Goal: Book appointment/travel/reservation

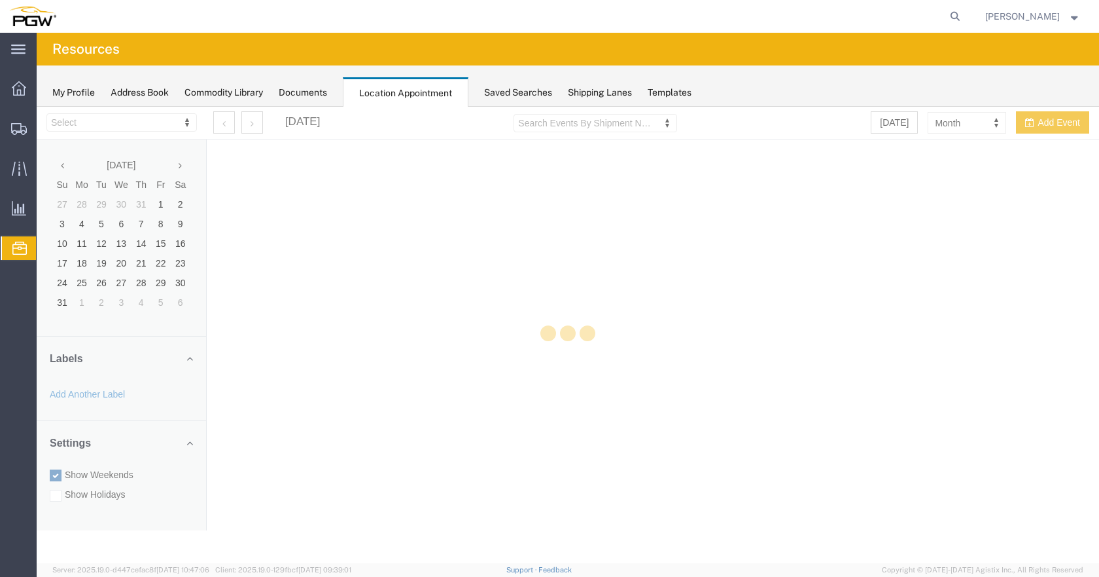
select select "28253"
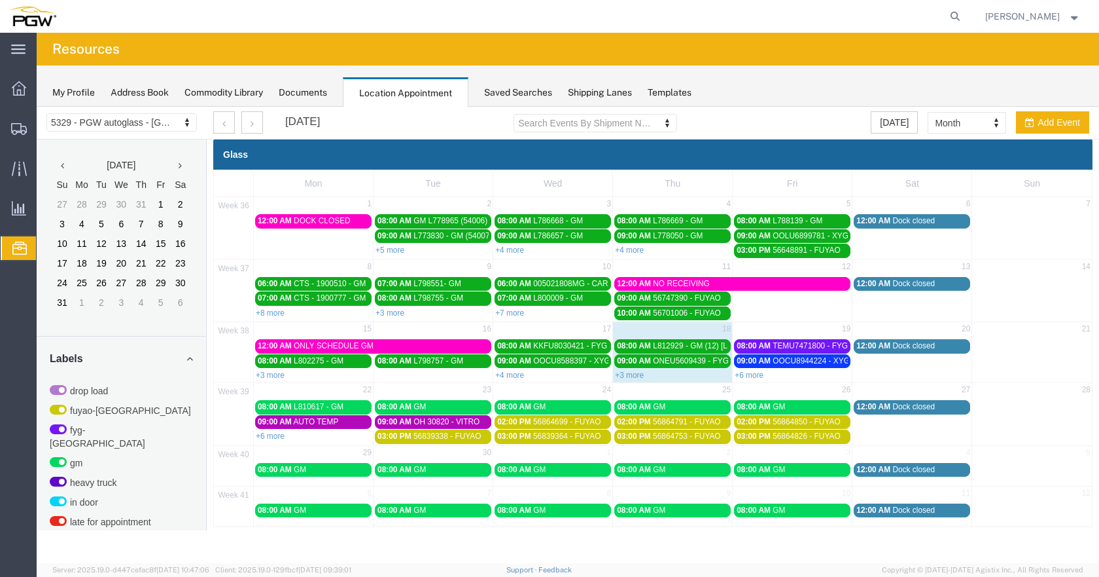
drag, startPoint x: 637, startPoint y: 373, endPoint x: 645, endPoint y: 372, distance: 7.3
click at [639, 373] on link "+3 more" at bounding box center [629, 374] width 29 height 9
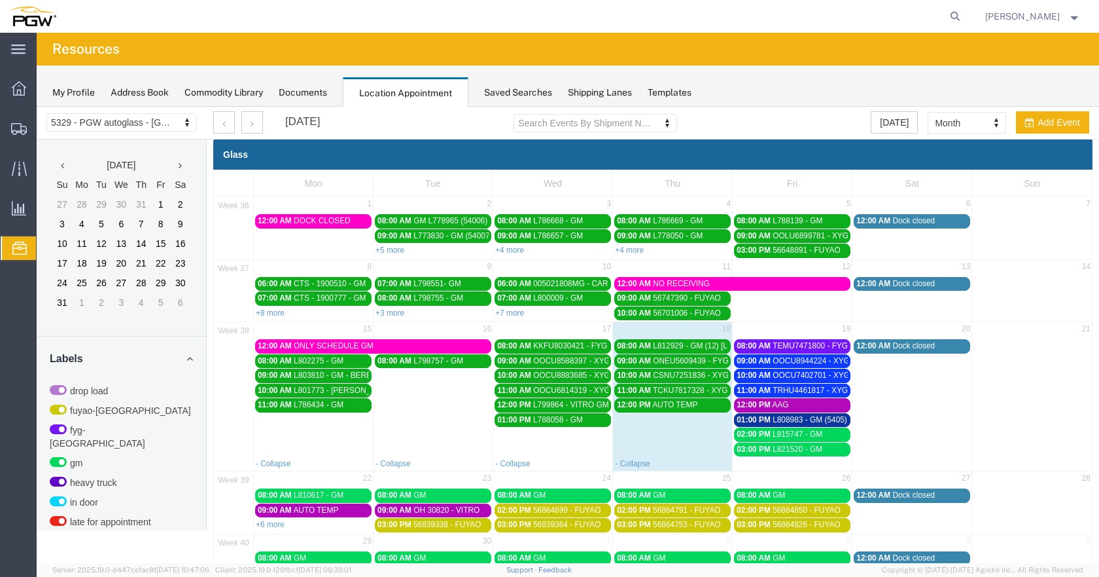
scroll to position [66, 0]
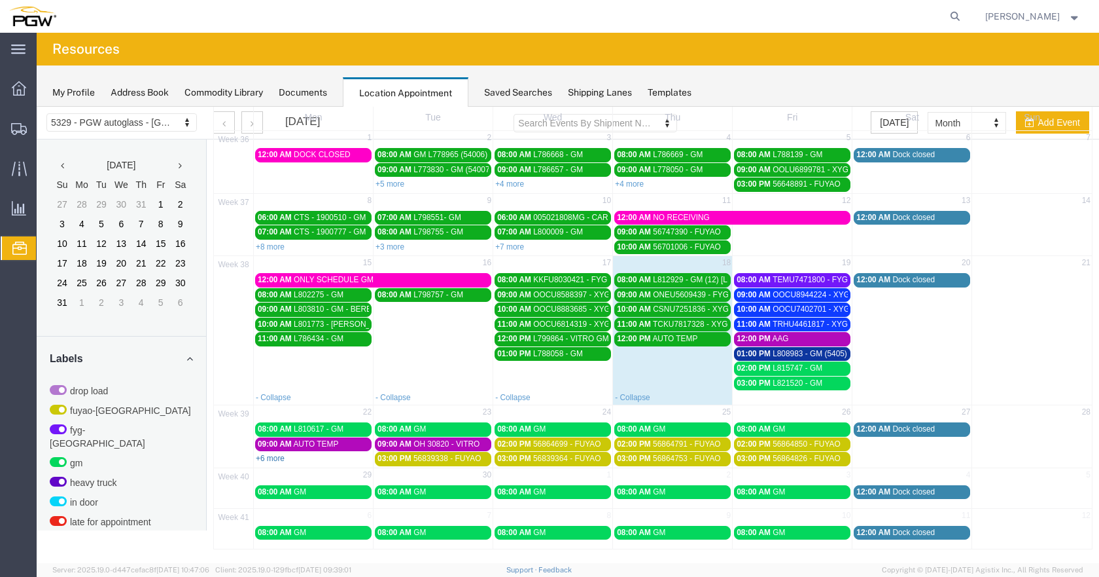
click at [275, 455] on link "+6 more" at bounding box center [270, 457] width 29 height 9
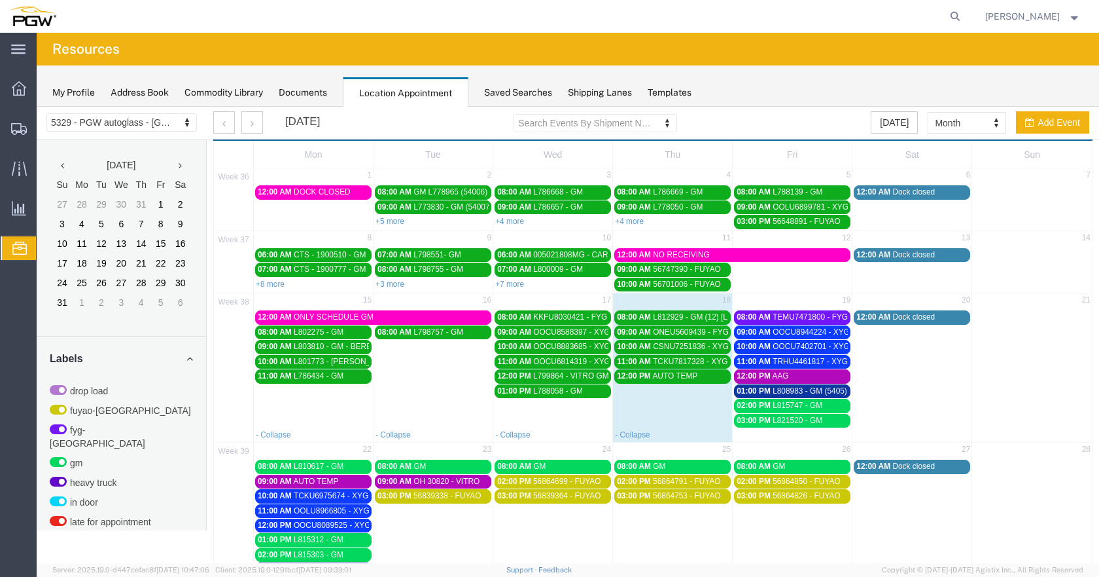
scroll to position [0, 0]
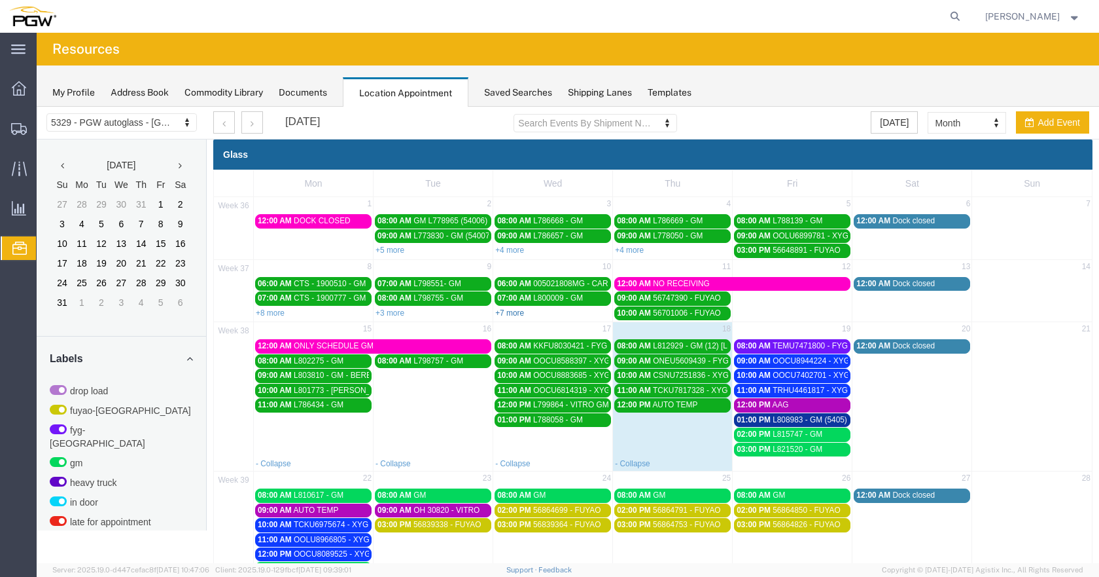
click at [513, 308] on link "+7 more" at bounding box center [509, 312] width 29 height 9
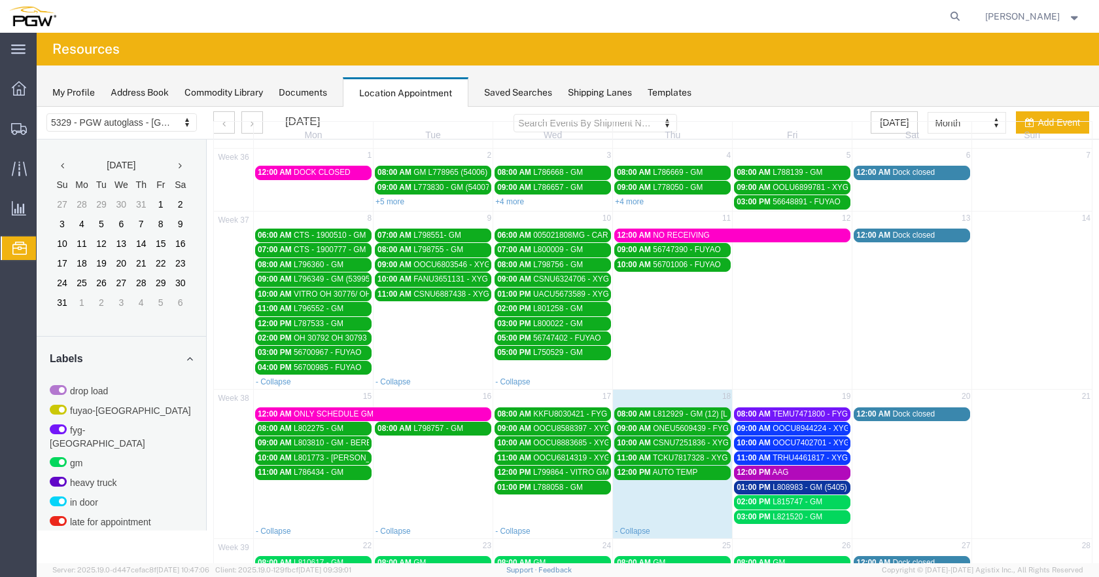
scroll to position [72, 0]
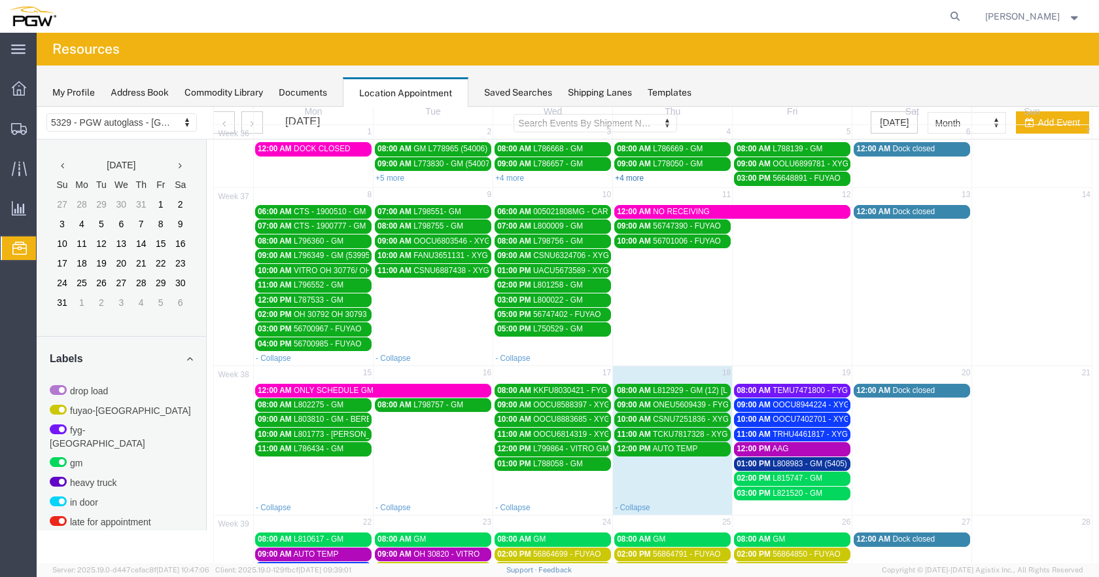
click at [633, 177] on link "+4 more" at bounding box center [629, 177] width 29 height 9
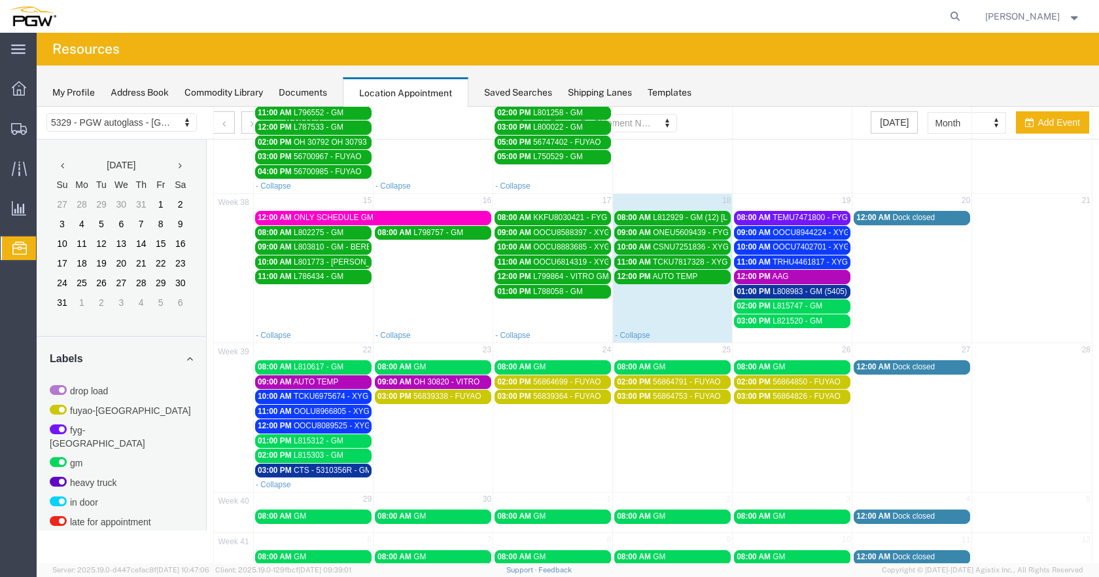
scroll to position [340, 0]
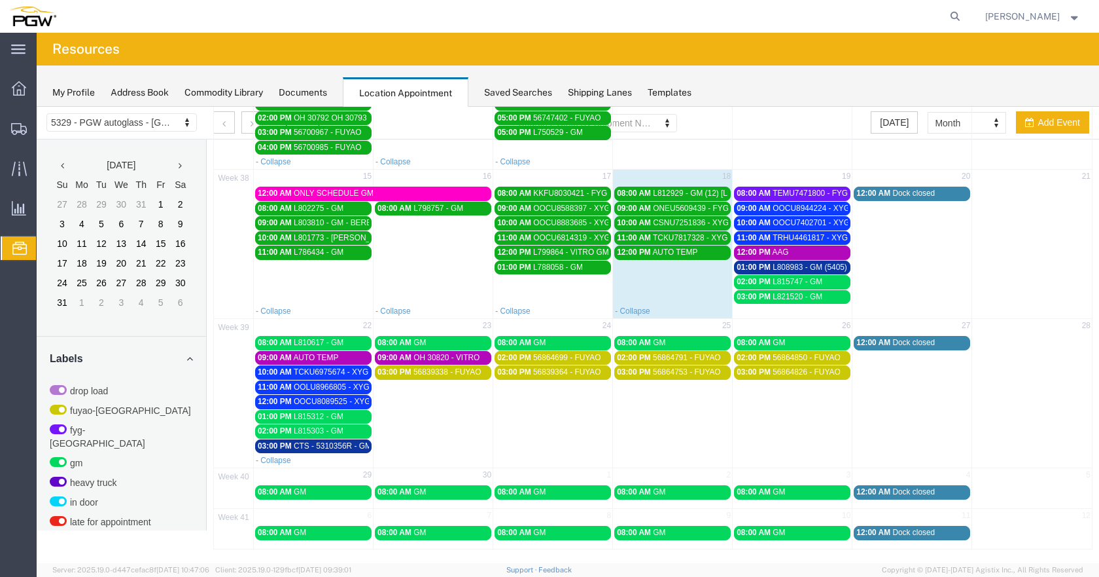
drag, startPoint x: 341, startPoint y: 448, endPoint x: 349, endPoint y: 447, distance: 8.0
click at [341, 448] on span "CTS - 5310356R - GM" at bounding box center [333, 445] width 78 height 9
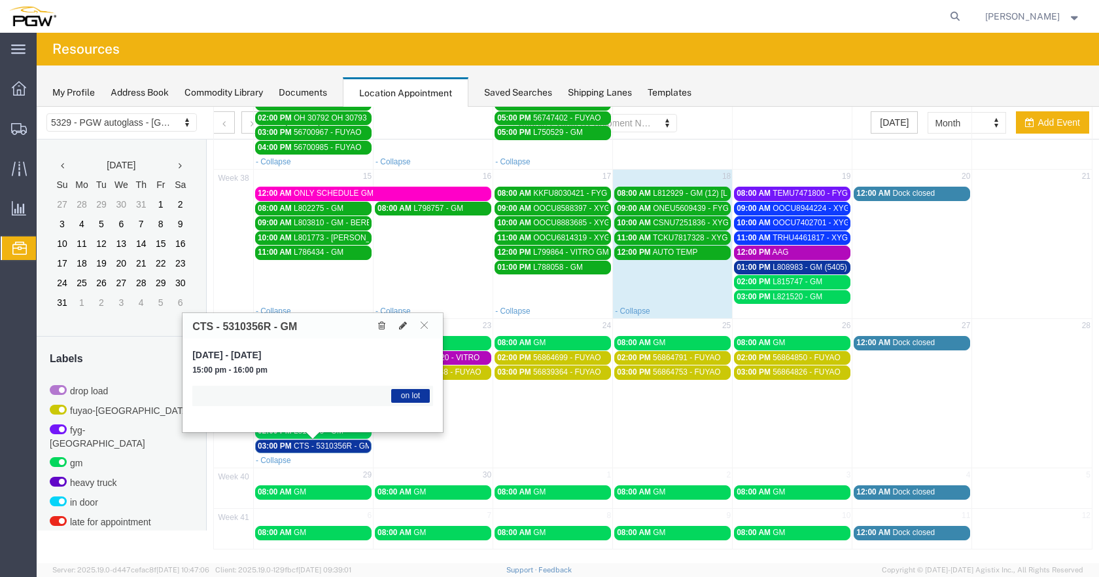
click at [349, 446] on span "CTS - 5310356R - GM" at bounding box center [333, 445] width 78 height 9
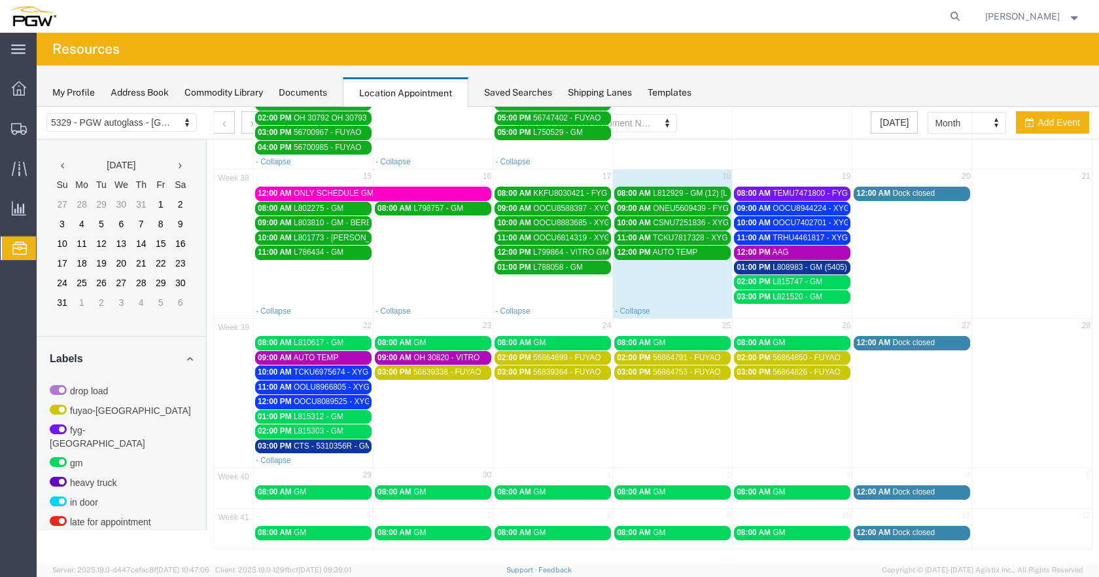
click at [838, 266] on span "L808983 - GM (5405)" at bounding box center [810, 266] width 75 height 9
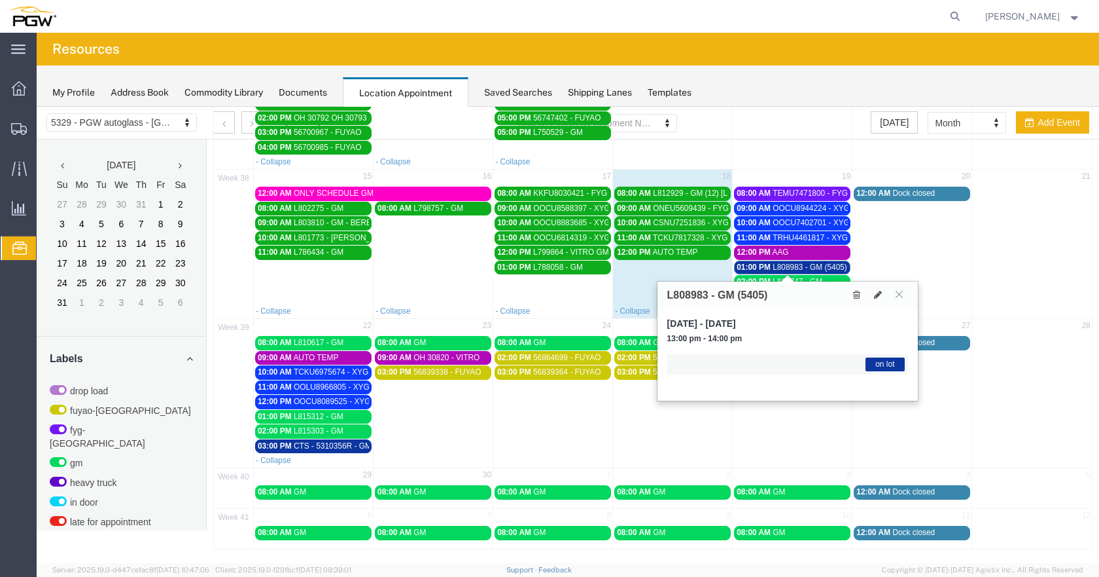
click at [834, 266] on span "L808983 - GM (5405)" at bounding box center [810, 266] width 75 height 9
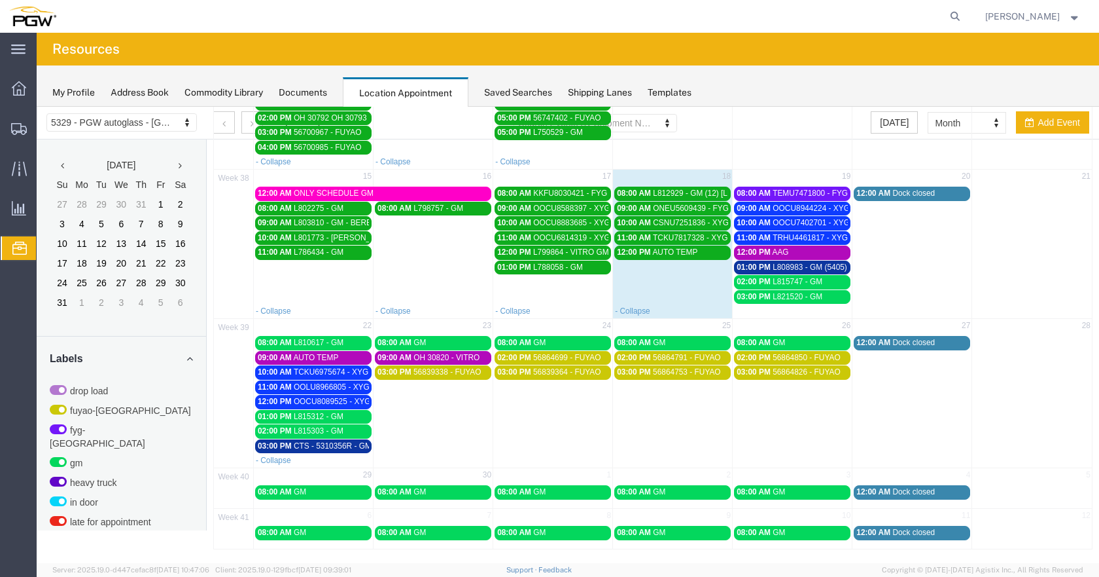
click at [830, 192] on span "TEMU7471800 - FYG" at bounding box center [810, 192] width 75 height 9
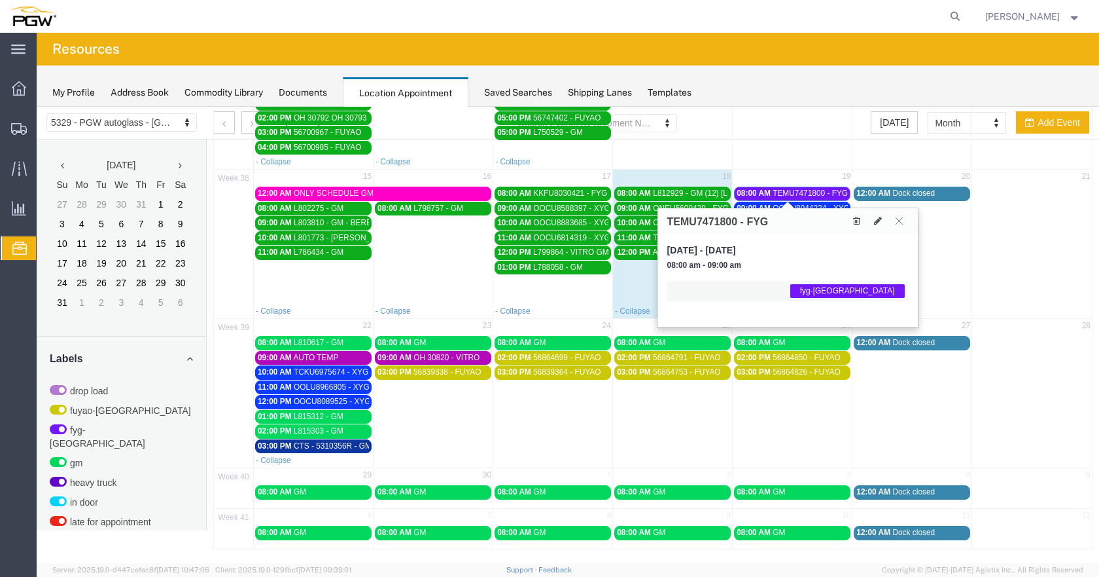
click at [829, 194] on span "TEMU7471800 - FYG" at bounding box center [810, 192] width 75 height 9
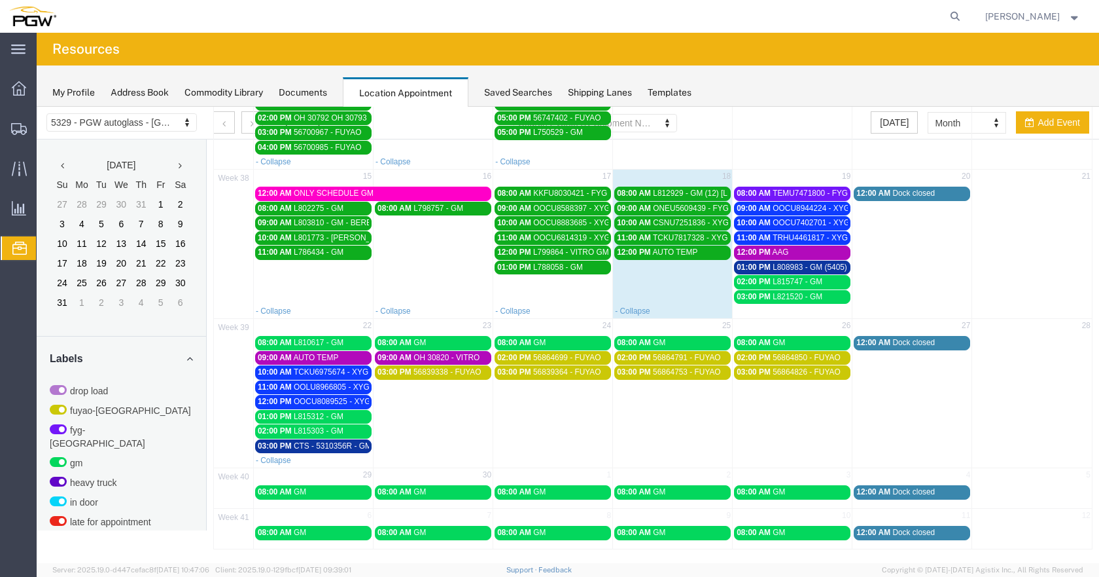
click at [785, 253] on div "12:00 PM AAG" at bounding box center [792, 252] width 111 height 10
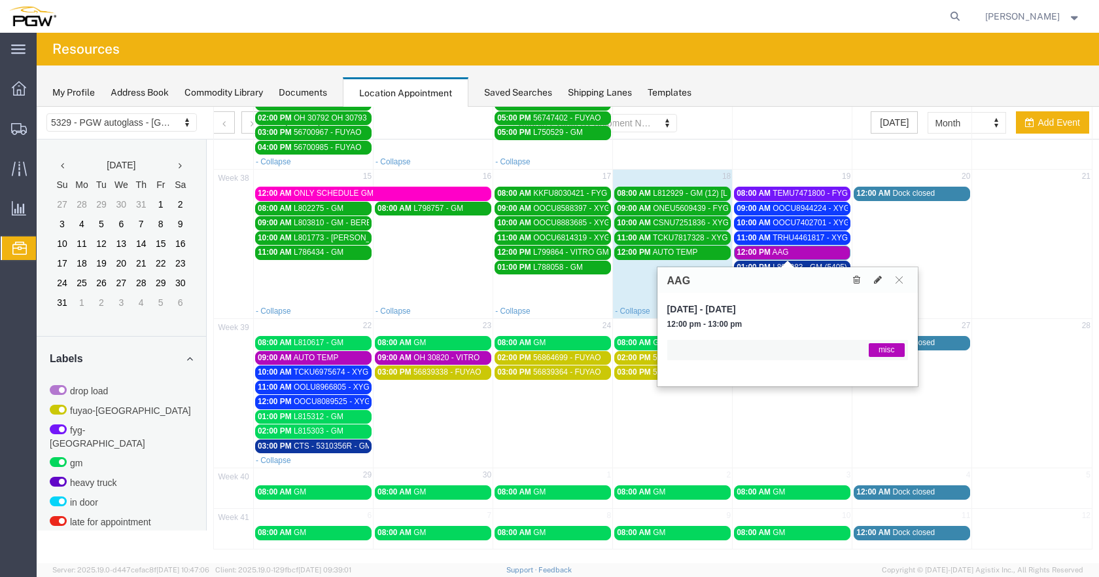
click at [785, 253] on div "12:00 PM AAG" at bounding box center [792, 252] width 111 height 10
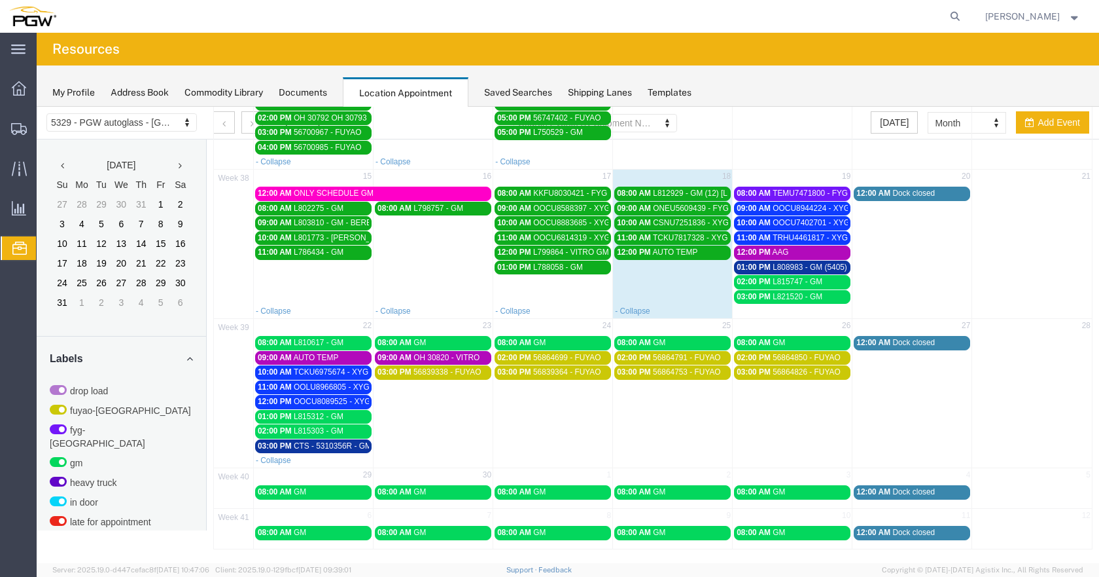
click at [800, 267] on span "L808983 - GM (5405)" at bounding box center [810, 266] width 75 height 9
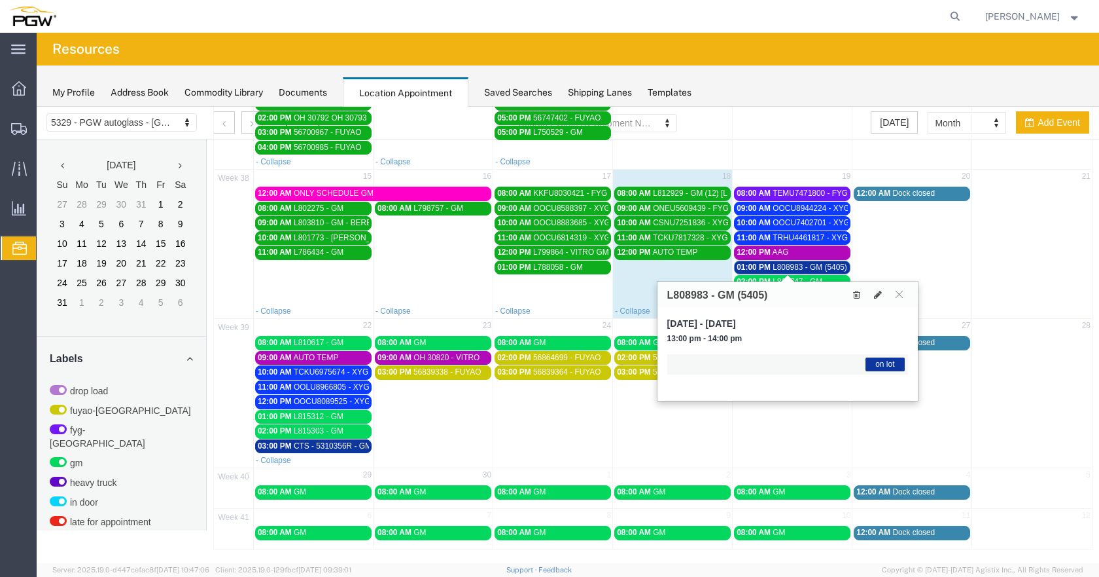
click at [800, 267] on span "L808983 - GM (5405)" at bounding box center [810, 266] width 75 height 9
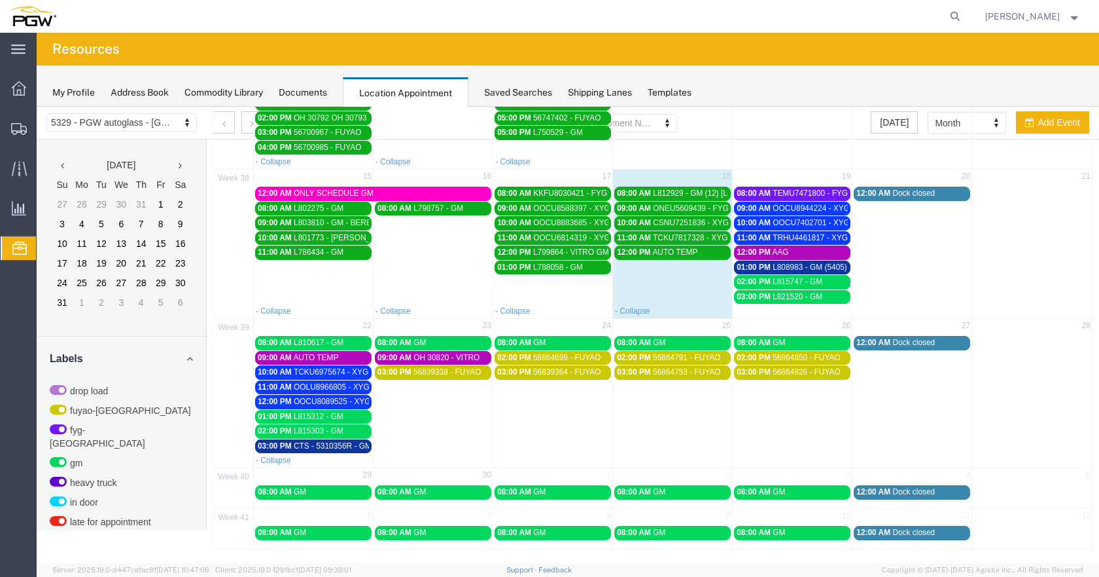
click at [814, 281] on span "L815747 - GM" at bounding box center [798, 281] width 50 height 9
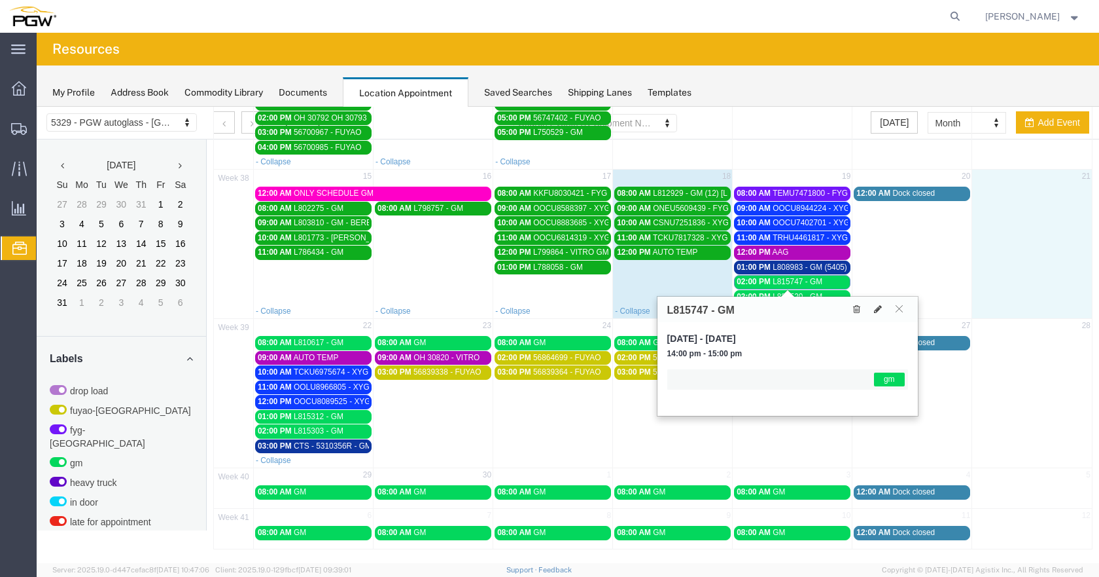
click at [997, 249] on td at bounding box center [1032, 244] width 120 height 118
select select "1"
select select
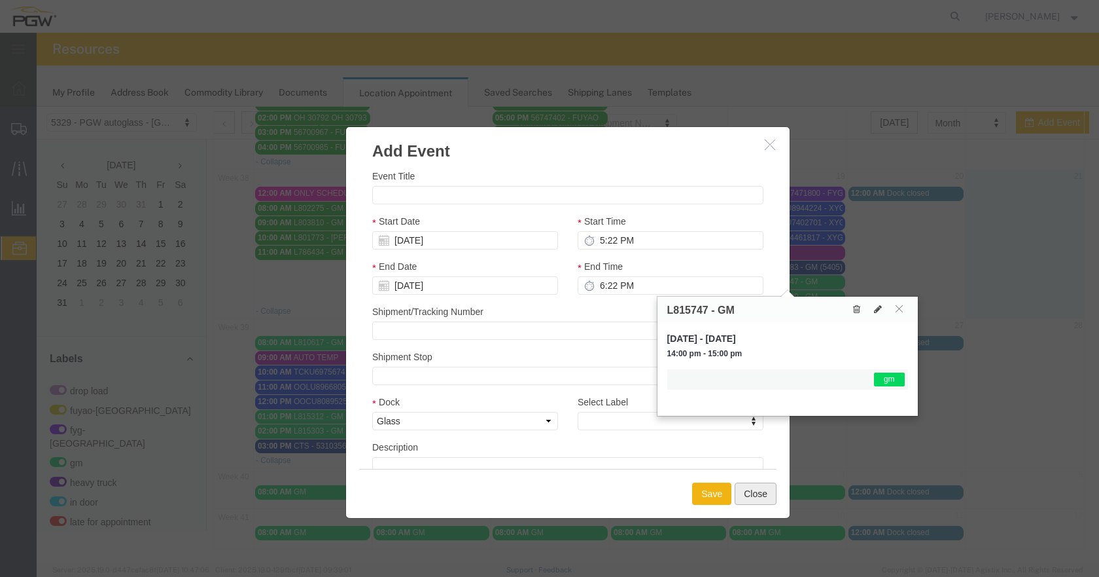
click at [762, 488] on button "Close" at bounding box center [756, 493] width 42 height 22
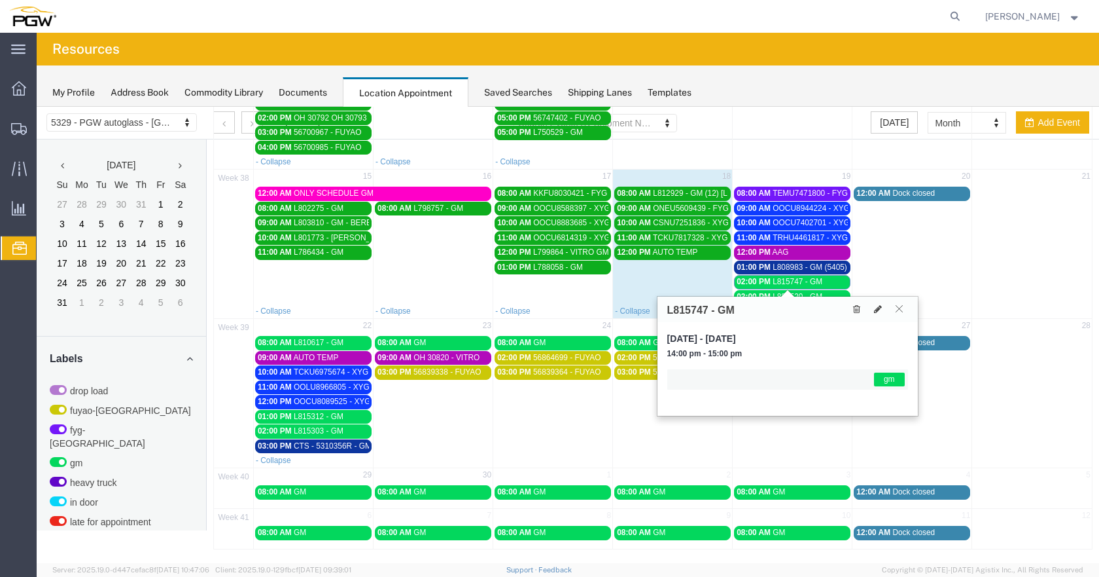
click at [899, 311] on icon at bounding box center [899, 308] width 7 height 8
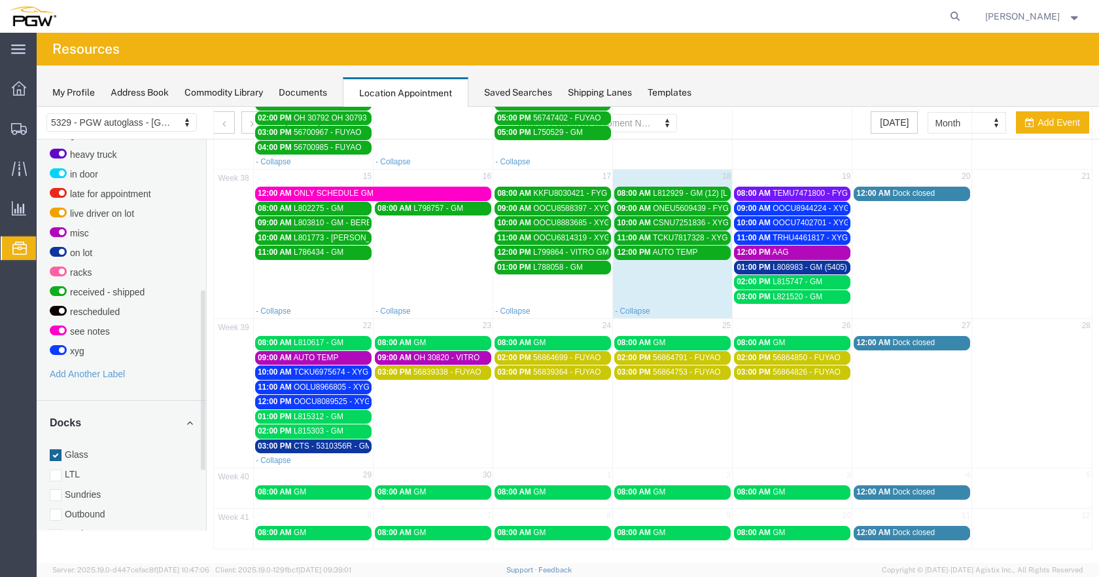
scroll to position [330, 0]
drag, startPoint x: 202, startPoint y: 314, endPoint x: 206, endPoint y: 466, distance: 151.9
click at [206, 466] on div "[DATE] Su Mo Tu We Th Fr Sa 27 28 29 30 31 1 2 3 4 5 6 7 8 9 10 11 12 13 14 15 …" at bounding box center [122, 334] width 170 height 391
click at [52, 526] on div at bounding box center [56, 532] width 12 height 12
click at [37, 107] on input "Racks" at bounding box center [37, 107] width 0 height 0
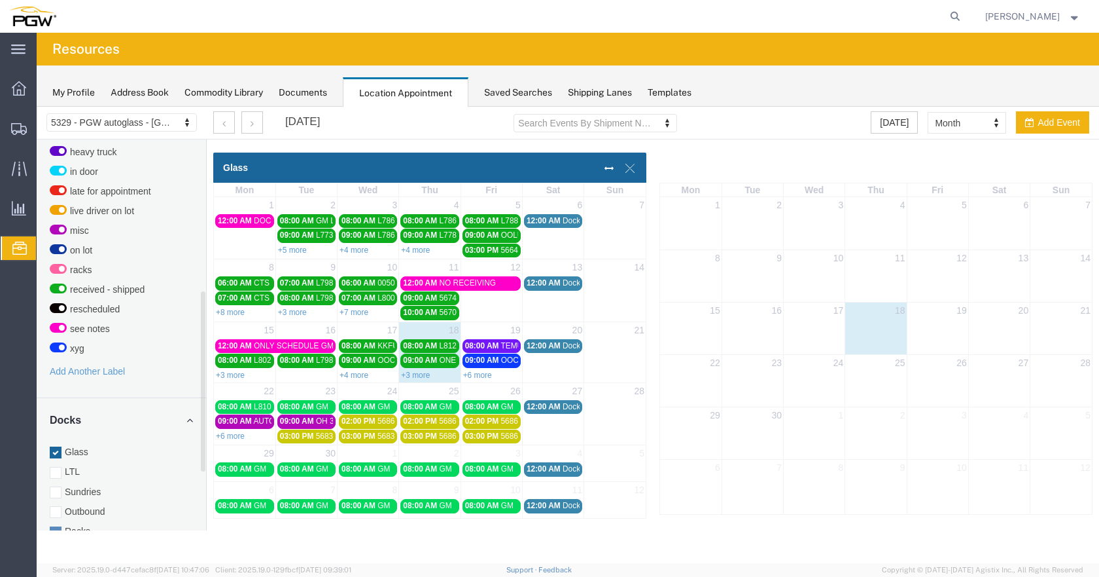
scroll to position [0, 0]
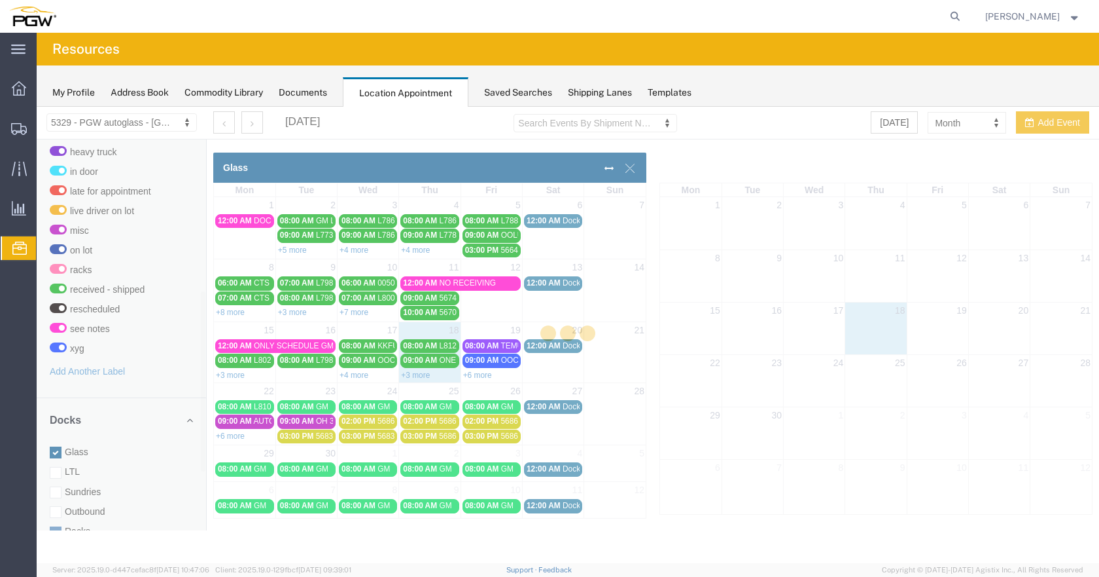
click at [54, 438] on div at bounding box center [568, 335] width 1063 height 456
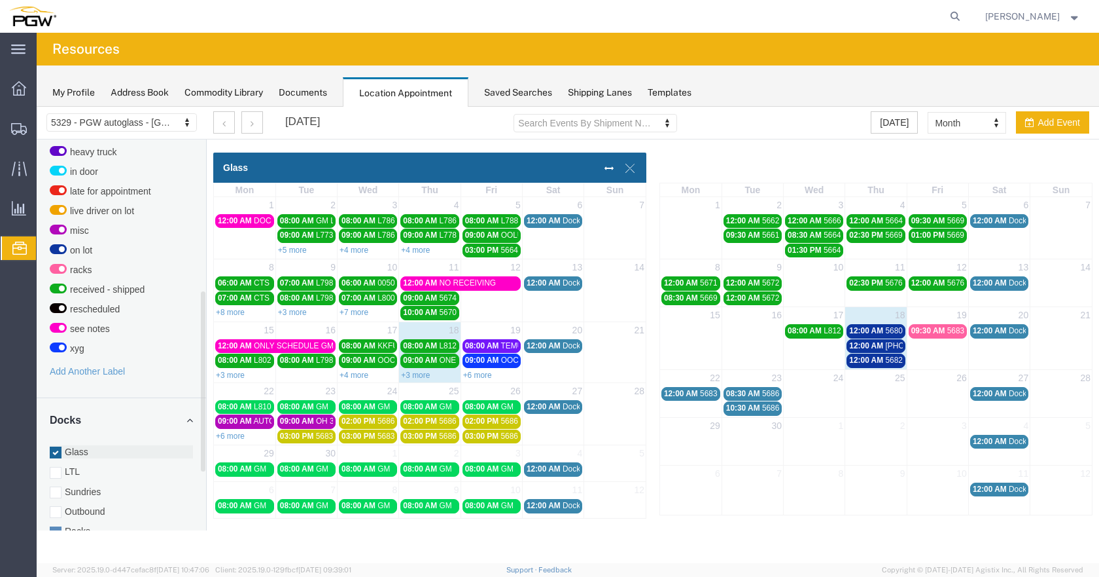
click at [60, 446] on div at bounding box center [56, 452] width 12 height 12
click at [37, 107] on input "Glass" at bounding box center [37, 107] width 0 height 0
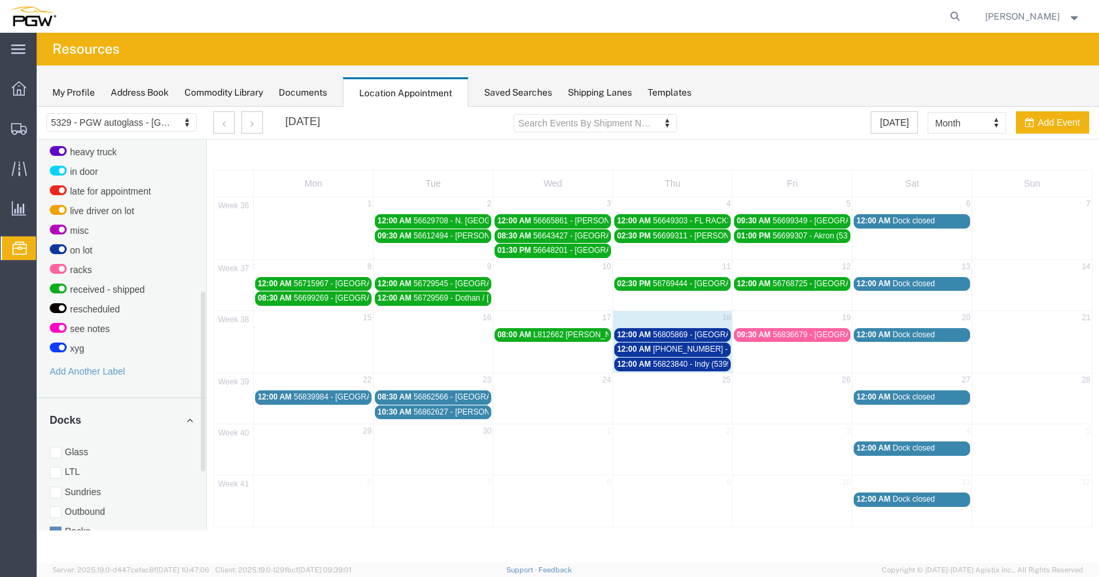
drag, startPoint x: 56, startPoint y: 440, endPoint x: 62, endPoint y: 528, distance: 87.8
click at [56, 446] on div at bounding box center [56, 452] width 12 height 12
click at [37, 107] on input "Glass" at bounding box center [37, 107] width 0 height 0
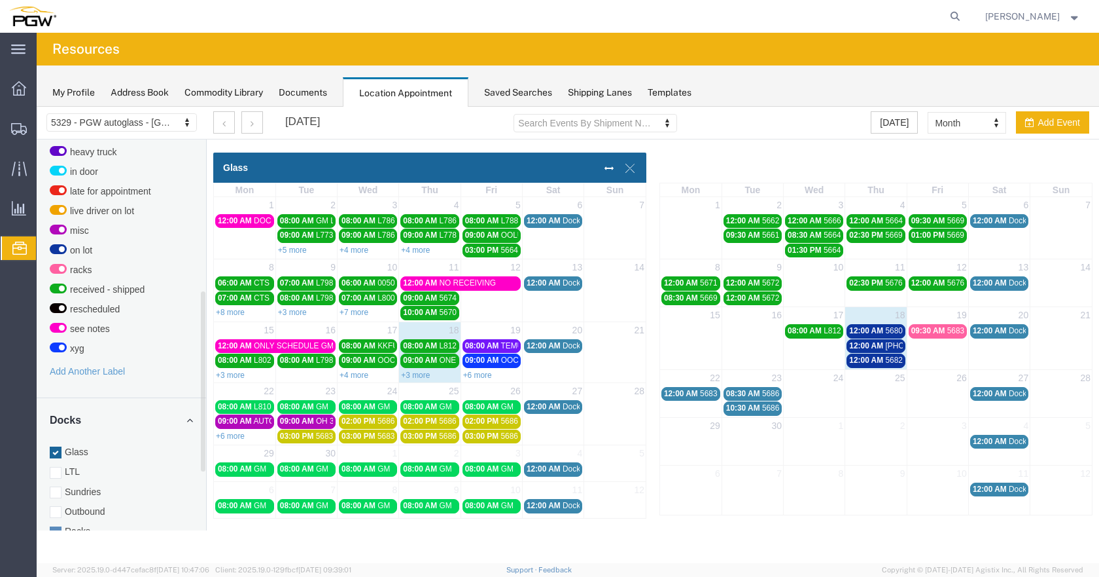
click at [56, 520] on div at bounding box center [568, 335] width 1063 height 456
click at [52, 526] on div at bounding box center [56, 532] width 12 height 12
click at [37, 107] on input "Racks" at bounding box center [37, 107] width 0 height 0
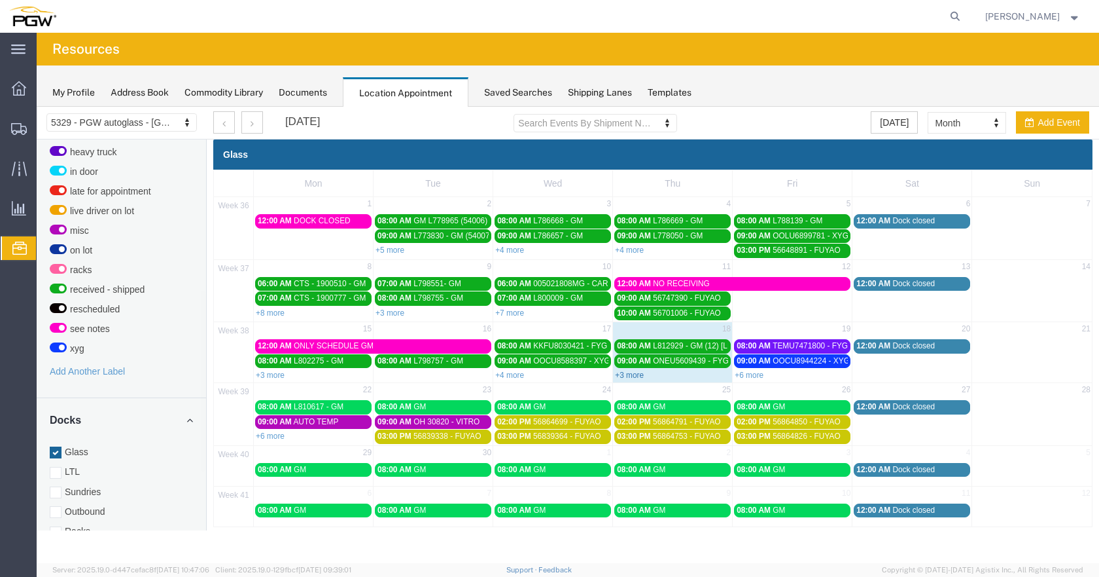
click at [637, 371] on link "+3 more" at bounding box center [629, 374] width 29 height 9
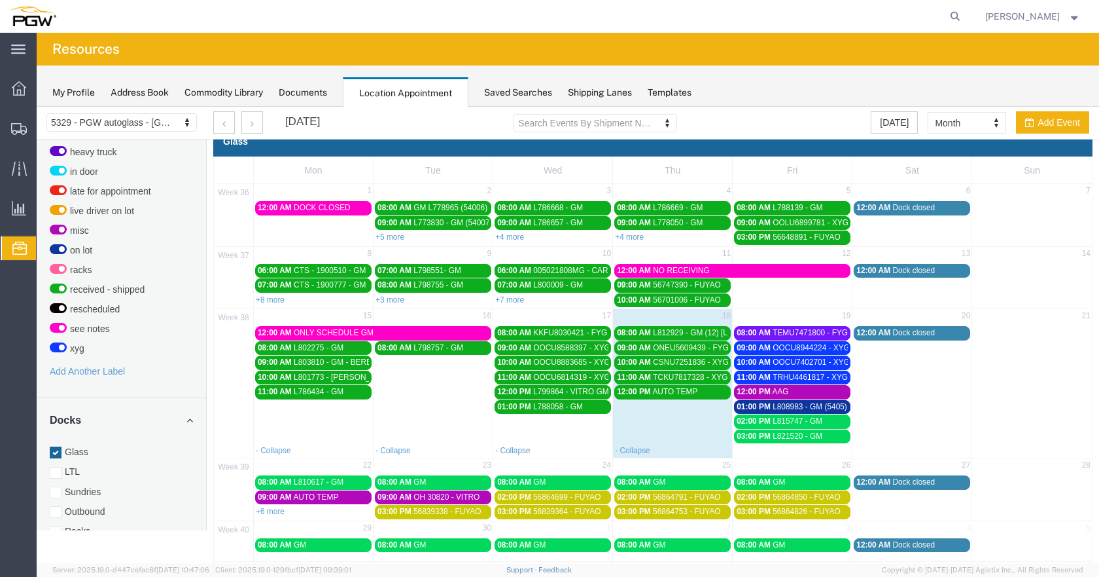
scroll to position [66, 0]
